Goal: Book appointment/travel/reservation

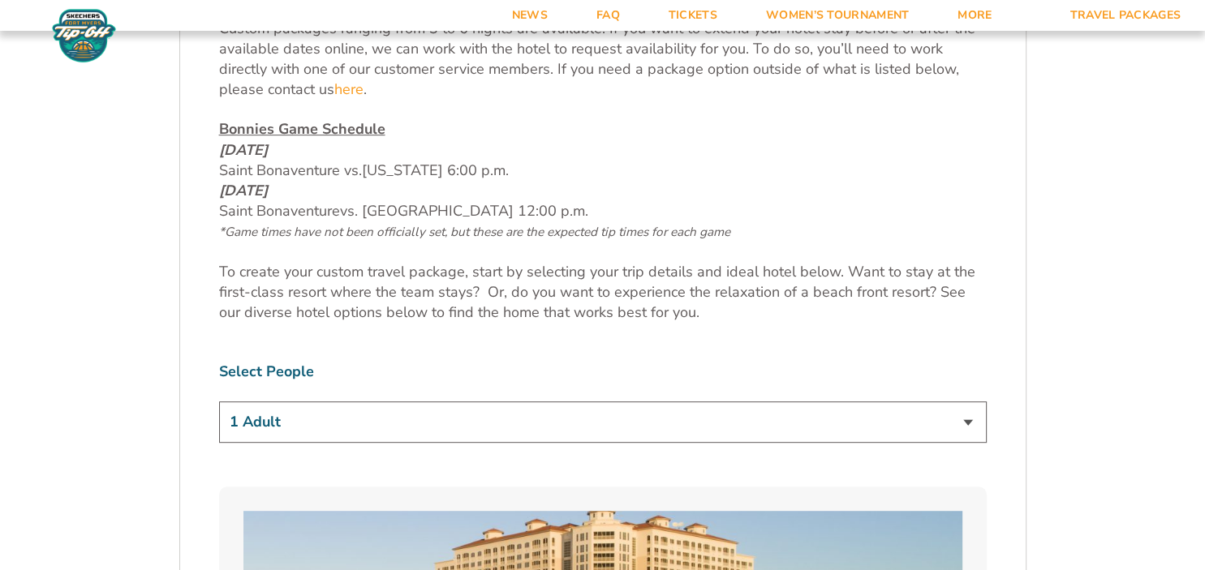
scroll to position [857, 0]
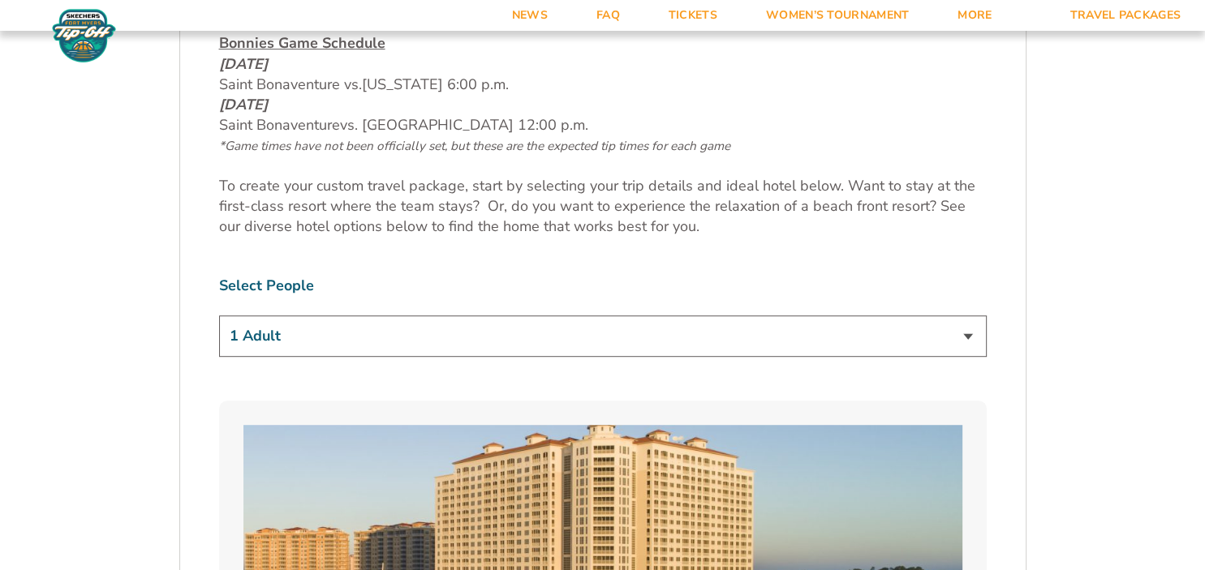
click at [969, 333] on select "1 Adult 2 Adults 3 Adults 4 Adults 2 Adults + 1 Child 2 Adults + 2 Children 2 A…" at bounding box center [602, 336] width 767 height 41
select select "2 Adults"
click option "2 Adults" at bounding box center [0, 0] width 0 height 0
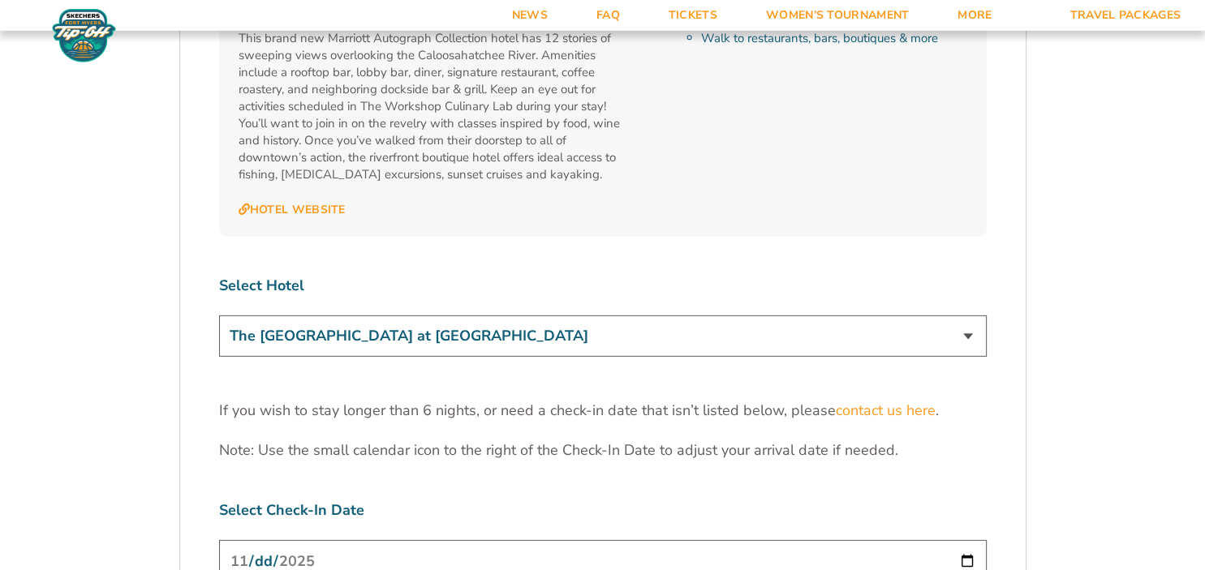
scroll to position [4797, 0]
click at [219, 315] on select "The [GEOGRAPHIC_DATA] at [GEOGRAPHIC_DATA] [GEOGRAPHIC_DATA] [GEOGRAPHIC_DATA],…" at bounding box center [602, 335] width 767 height 41
click option "The [GEOGRAPHIC_DATA] at [GEOGRAPHIC_DATA]" at bounding box center [0, 0] width 0 height 0
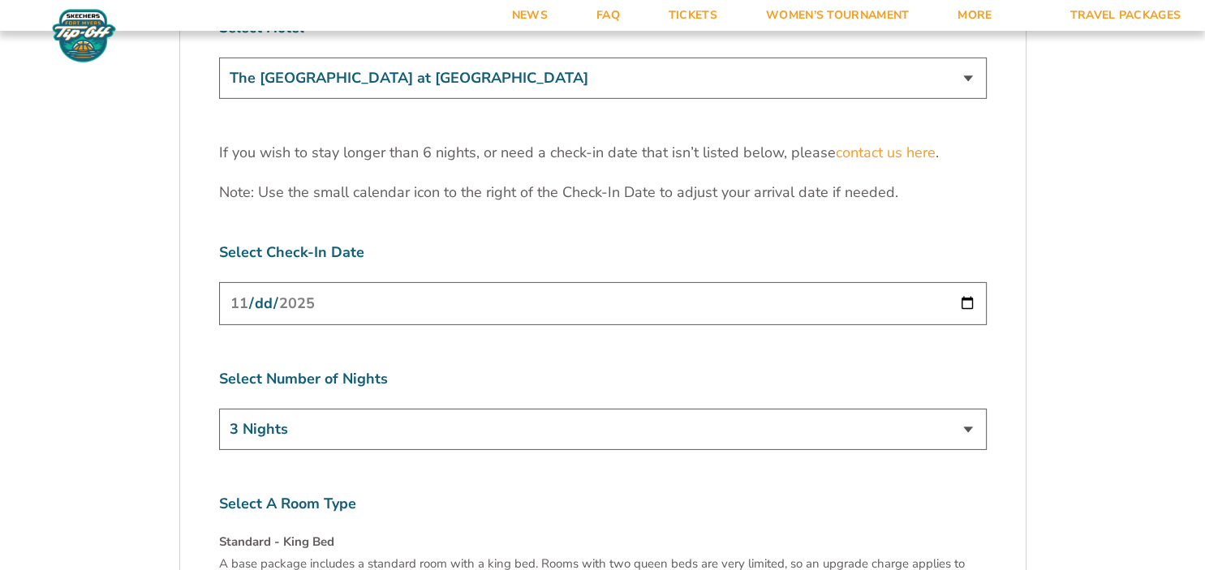
scroll to position [5140, 0]
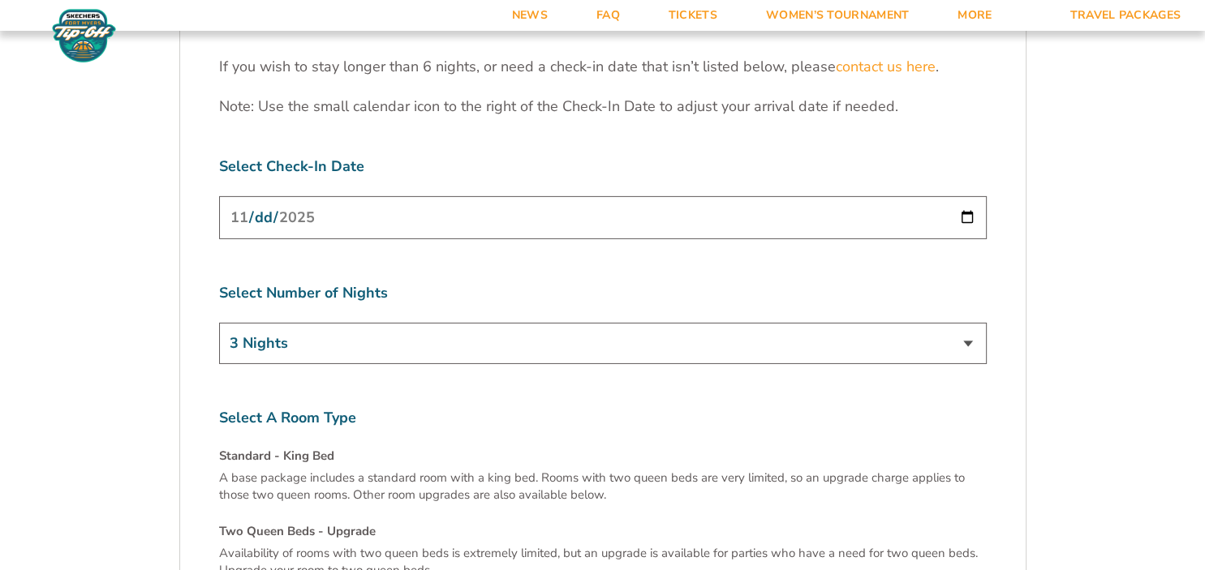
click at [256, 523] on h4 "Two Queen Beds - Upgrade" at bounding box center [602, 531] width 767 height 17
click at [257, 523] on h4 "Two Queen Beds - Upgrade" at bounding box center [602, 531] width 767 height 17
click at [339, 523] on h4 "Two Queen Beds - Upgrade" at bounding box center [602, 531] width 767 height 17
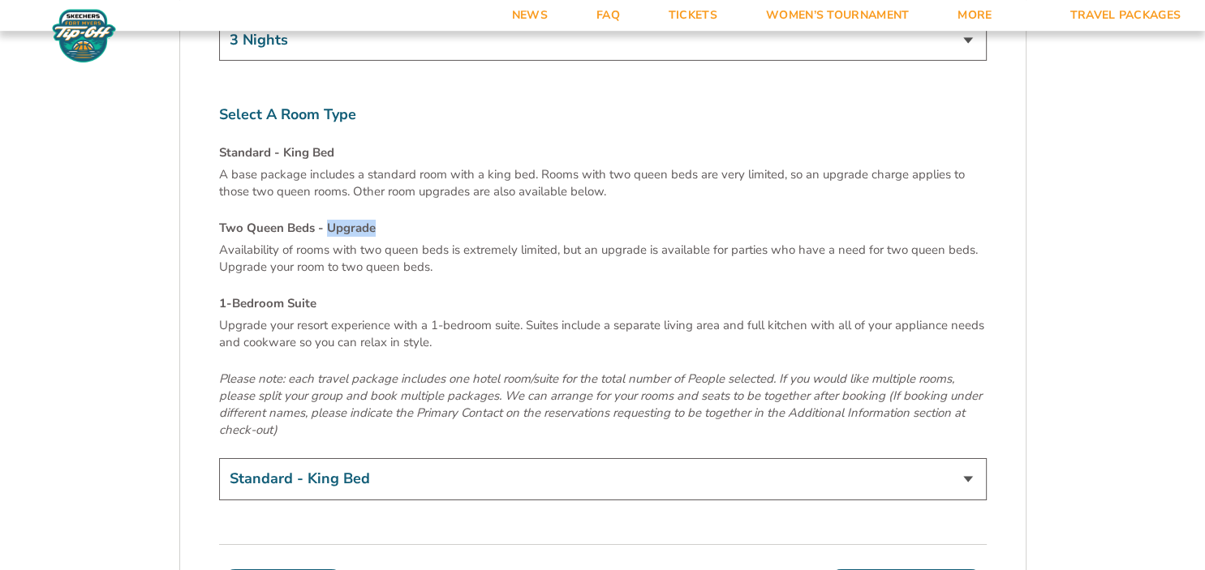
scroll to position [5482, 0]
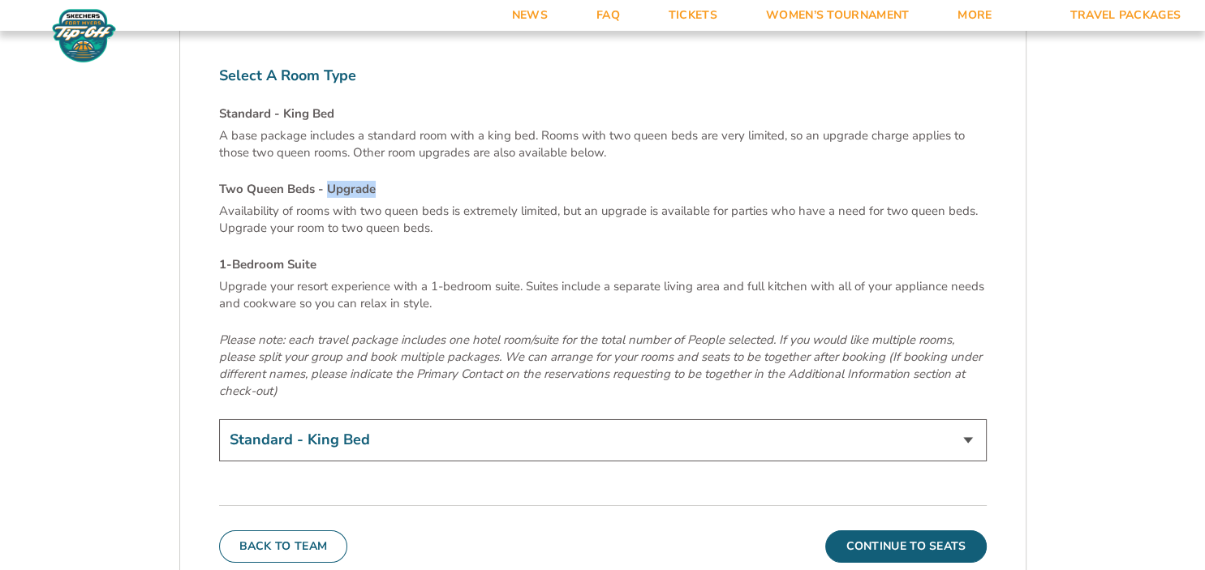
click at [219, 419] on select "Standard - King Bed Two Queen Beds - Upgrade (+$15 per night) 1-Bedroom Suite (…" at bounding box center [602, 439] width 767 height 41
select select "Two Queen Beds - Upgrade"
click option "Two Queen Beds - Upgrade (+$15 per night)" at bounding box center [0, 0] width 0 height 0
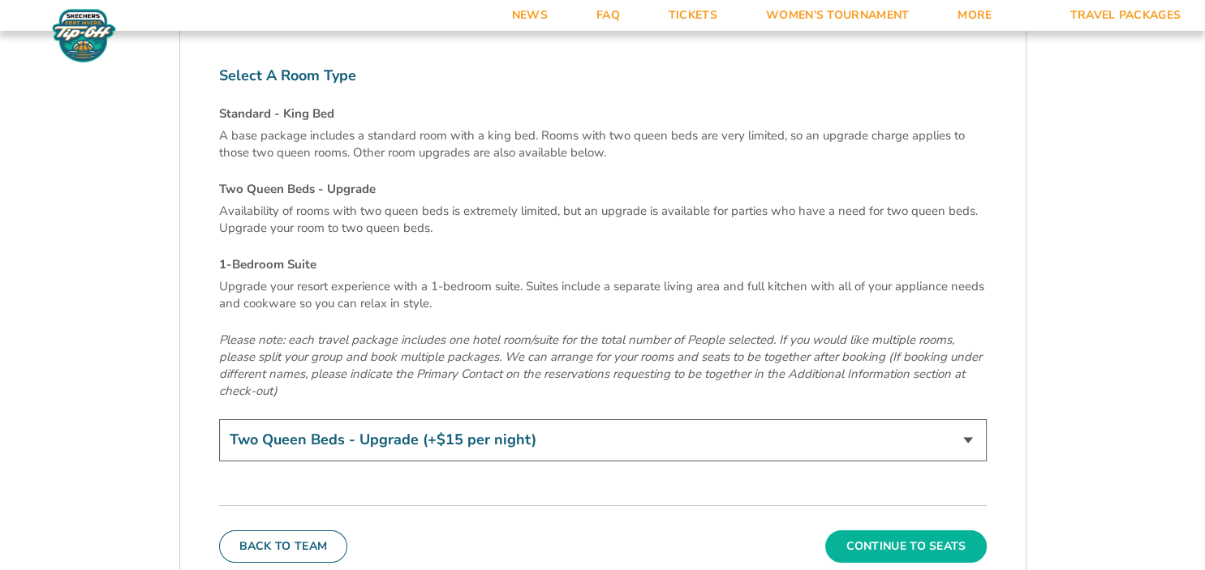
click at [869, 531] on button "Continue To Seats" at bounding box center [905, 547] width 161 height 32
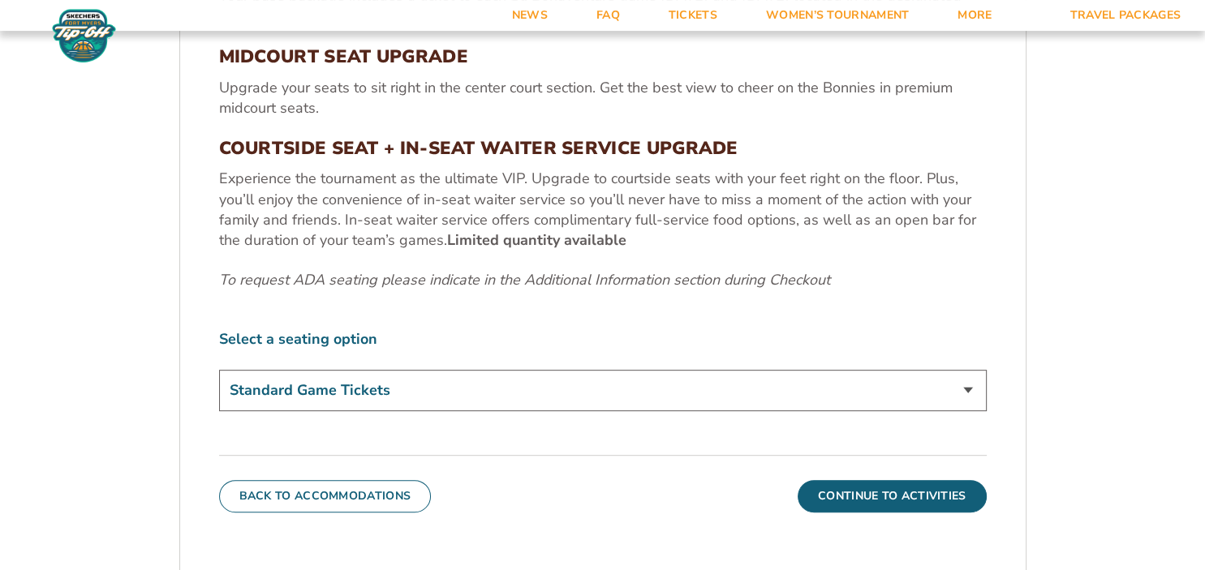
scroll to position [698, 0]
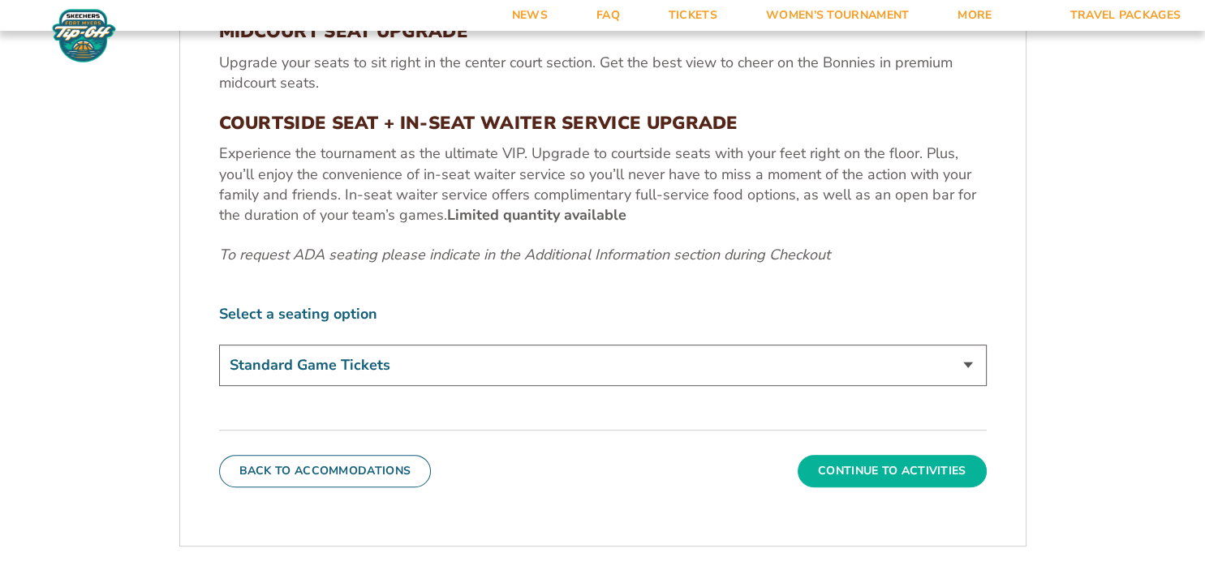
click at [860, 466] on button "Continue To Activities" at bounding box center [891, 471] width 189 height 32
click at [860, 466] on form "Bonnies Bonnies Travel Package 1. Team 2. Accommodations 3. Seats 4. Activities…" at bounding box center [602, 117] width 1205 height 1631
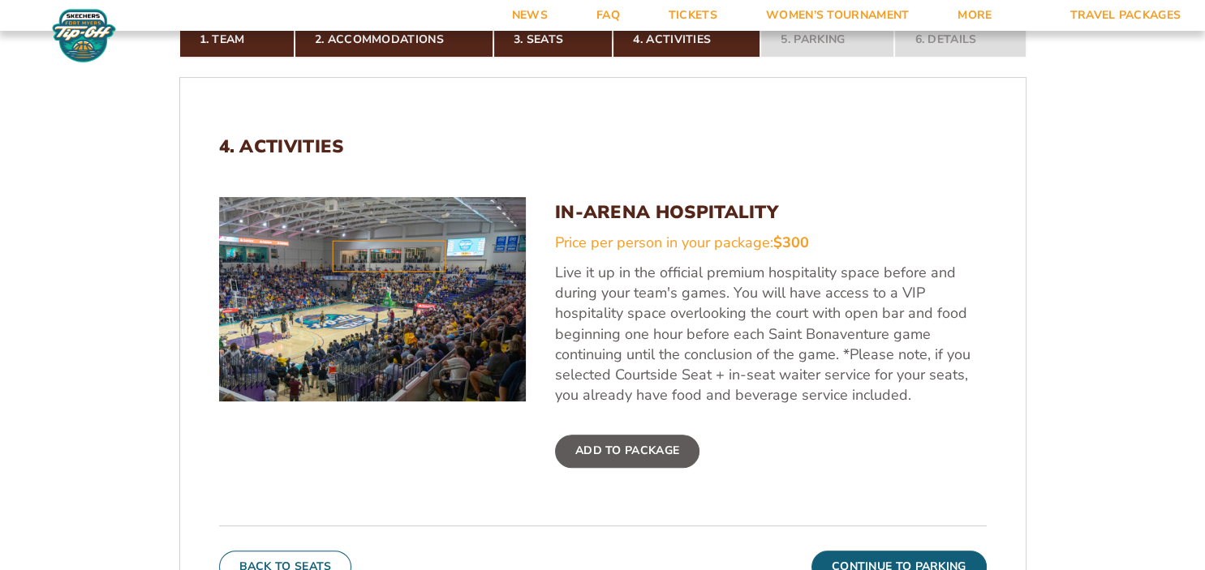
scroll to position [526, 0]
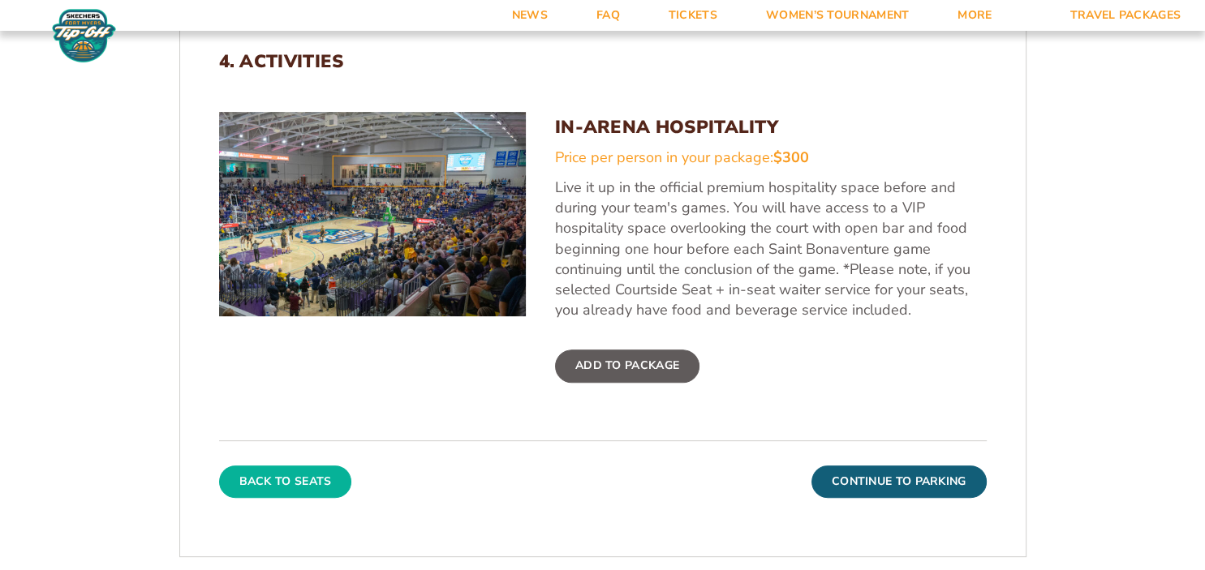
click at [313, 476] on button "Back To Seats" at bounding box center [285, 482] width 133 height 32
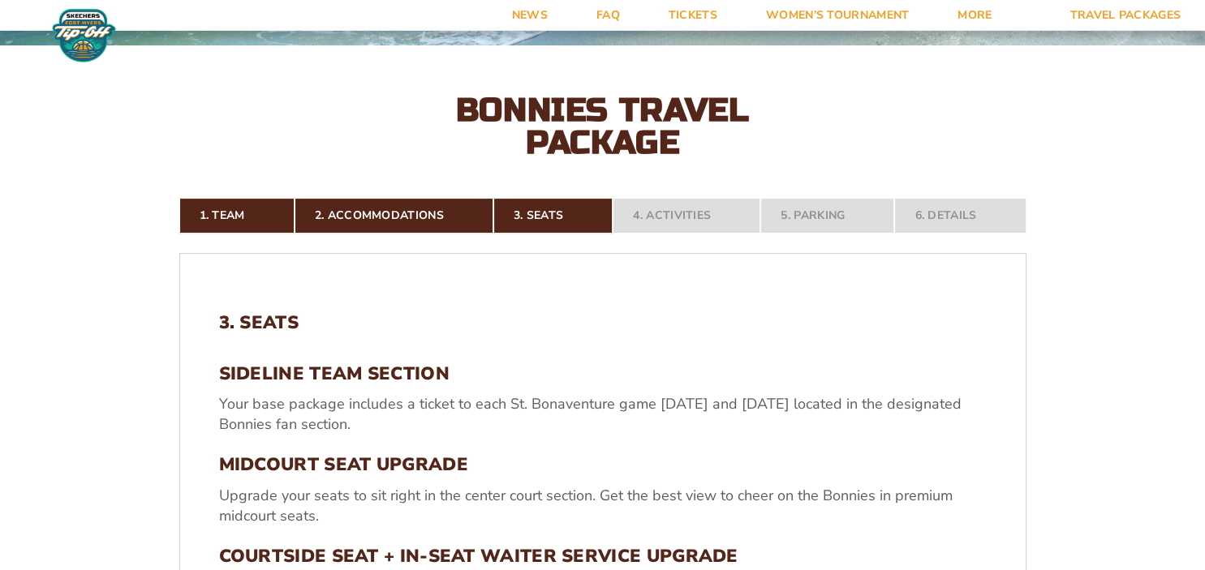
scroll to position [183, 0]
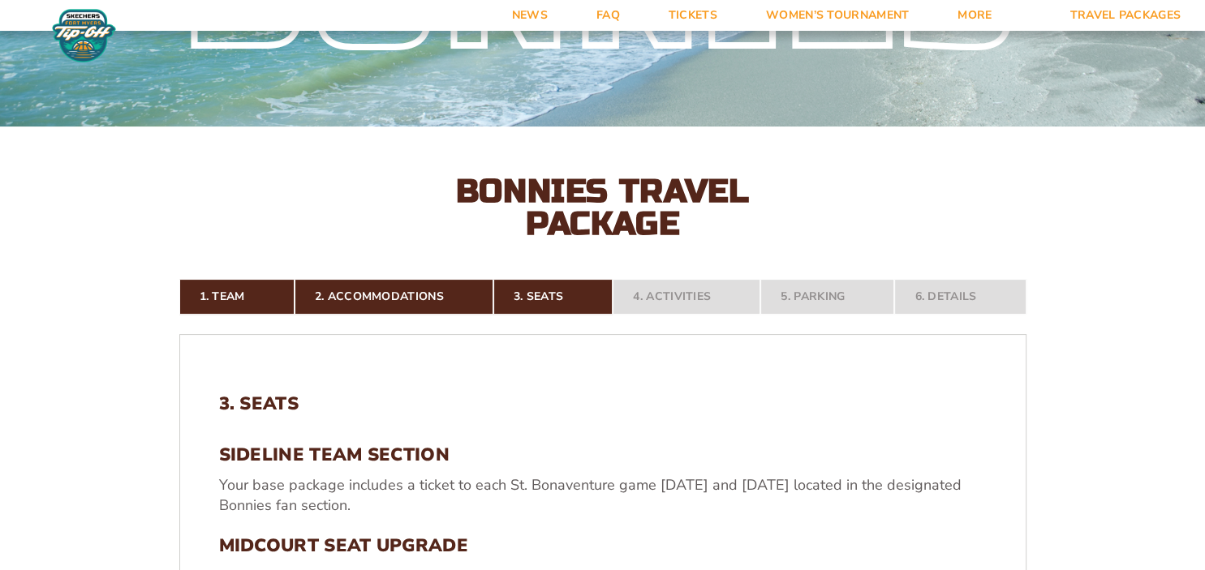
click at [539, 290] on nav "1. Team 2. Accommodations 3. Seats 4. Activities 5. Parking 6. Details" at bounding box center [602, 297] width 847 height 36
click at [539, 289] on nav "1. Team 2. Accommodations 3. Seats 4. Activities 5. Parking 6. Details" at bounding box center [602, 297] width 847 height 36
click at [255, 402] on h2 "3. Seats" at bounding box center [602, 403] width 767 height 21
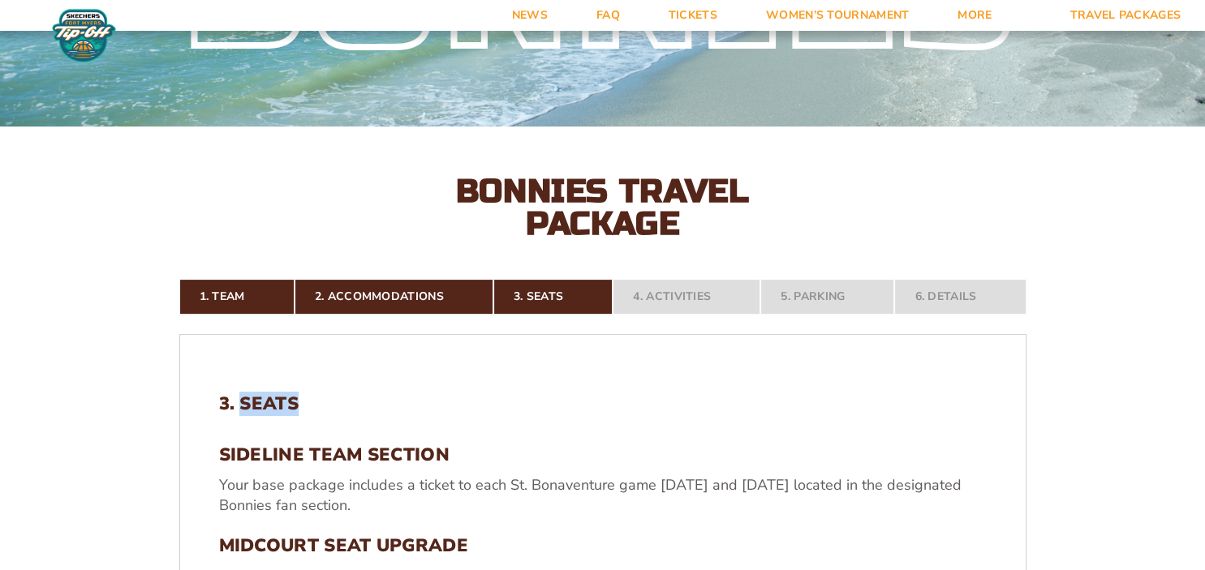
click at [255, 402] on h2 "3. Seats" at bounding box center [602, 403] width 767 height 21
click at [256, 453] on h3 "SIDELINE TEAM SECTION" at bounding box center [602, 455] width 767 height 21
click at [546, 290] on nav "1. Team 2. Accommodations 3. Seats 4. Activities 5. Parking 6. Details" at bounding box center [602, 297] width 847 height 36
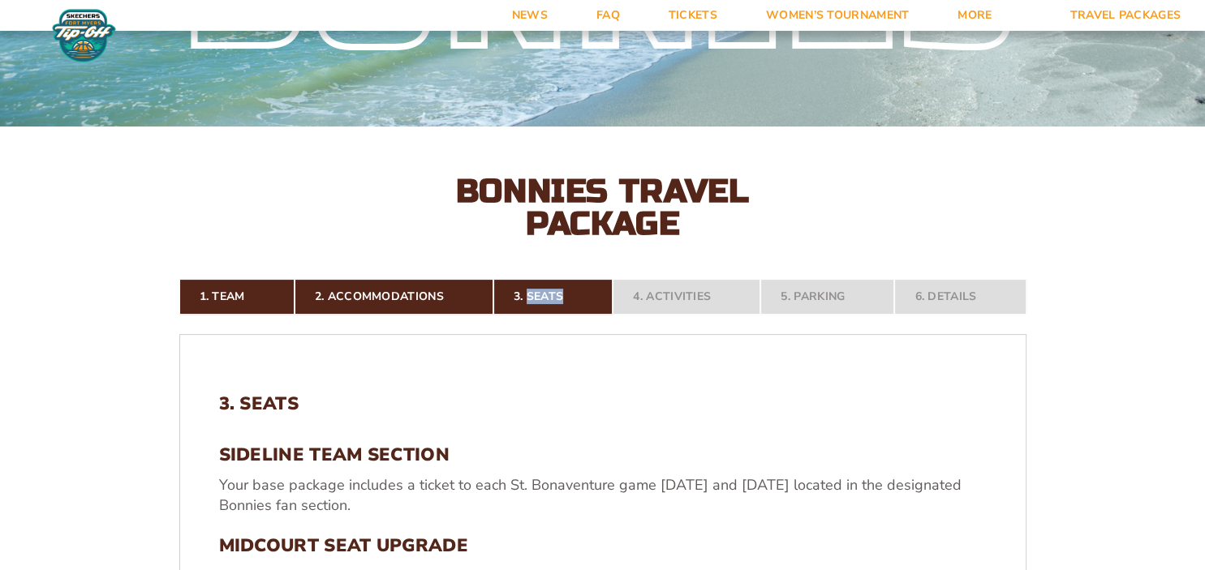
click at [546, 290] on nav "1. Team 2. Accommodations 3. Seats 4. Activities 5. Parking 6. Details" at bounding box center [602, 297] width 847 height 36
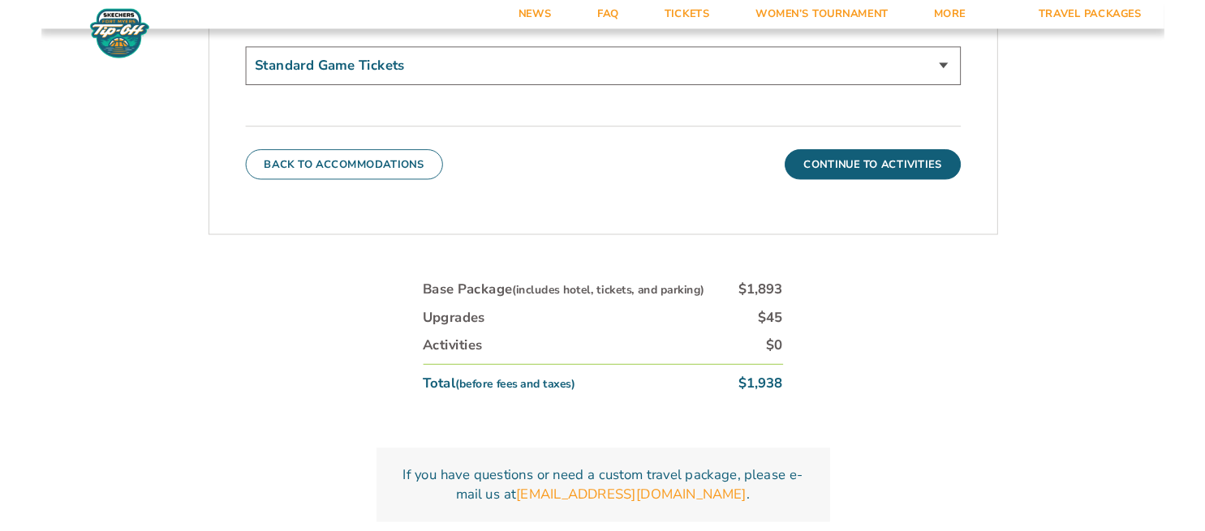
scroll to position [973, 0]
